Goal: Task Accomplishment & Management: Use online tool/utility

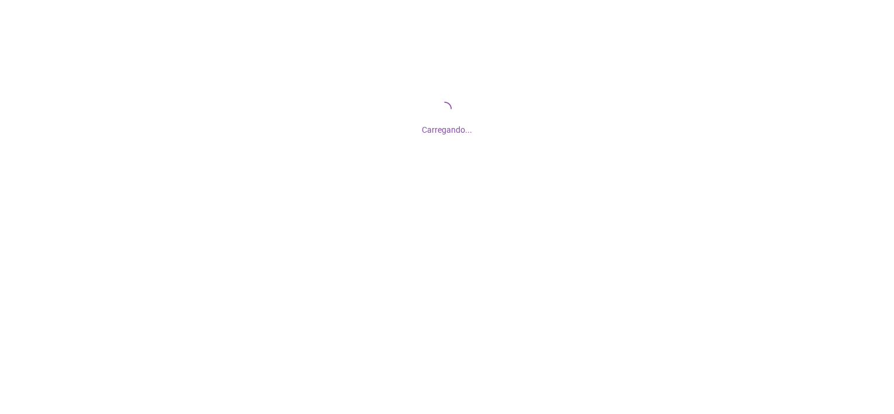
click at [190, 294] on div at bounding box center [447, 207] width 894 height 414
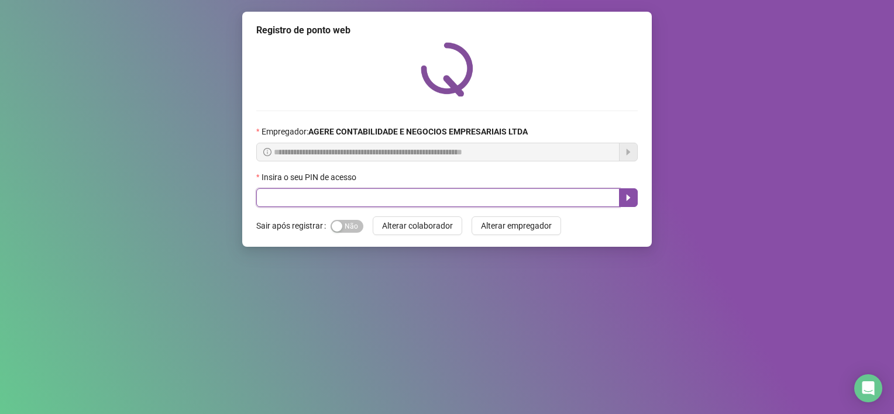
click at [441, 199] on input "text" at bounding box center [437, 197] width 363 height 19
type input "*****"
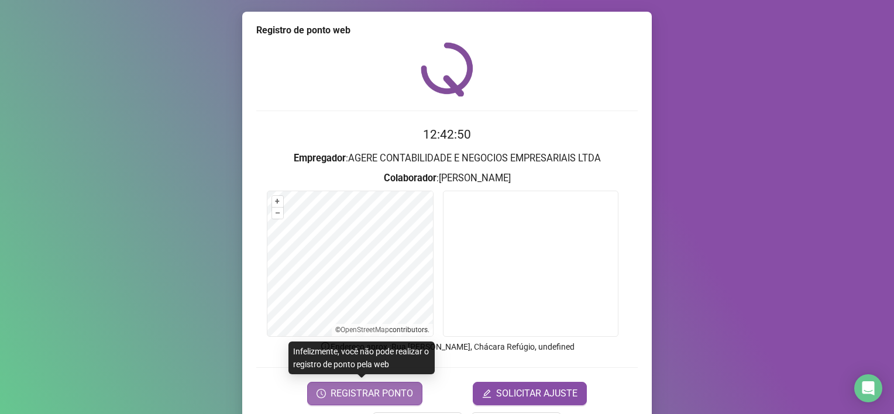
click at [382, 392] on span "REGISTRAR PONTO" at bounding box center [372, 394] width 83 height 14
